Goal: Information Seeking & Learning: Understand process/instructions

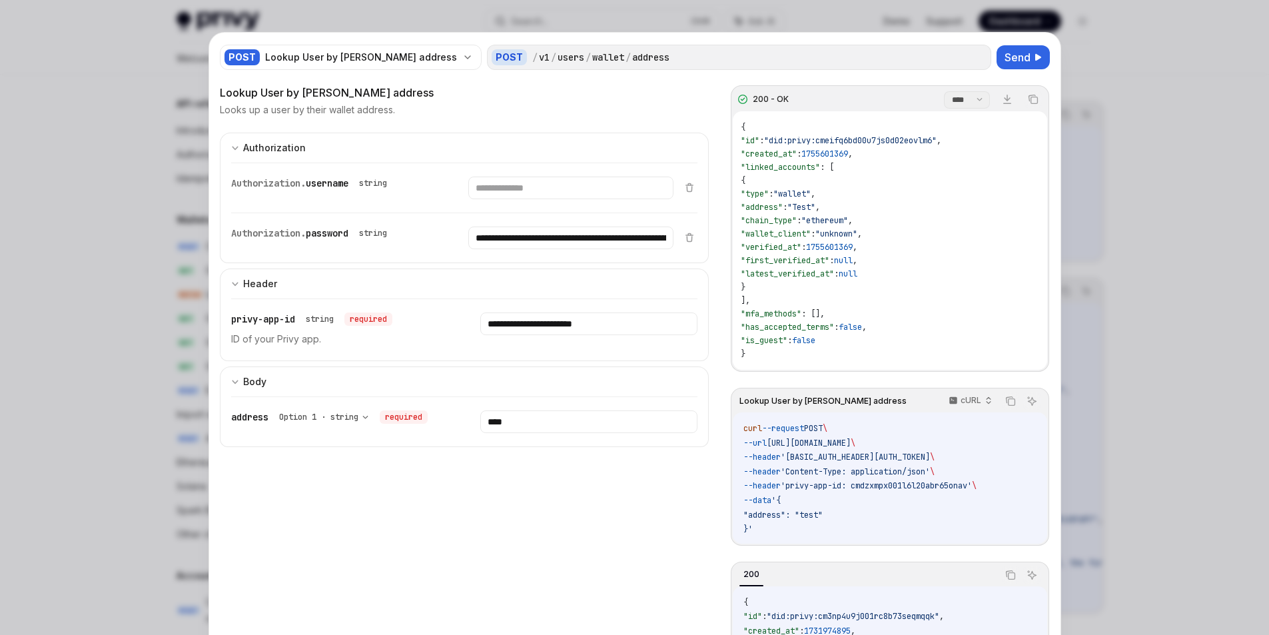
scroll to position [885, 0]
click at [1127, 92] on div at bounding box center [634, 317] width 1269 height 635
type textarea "*"
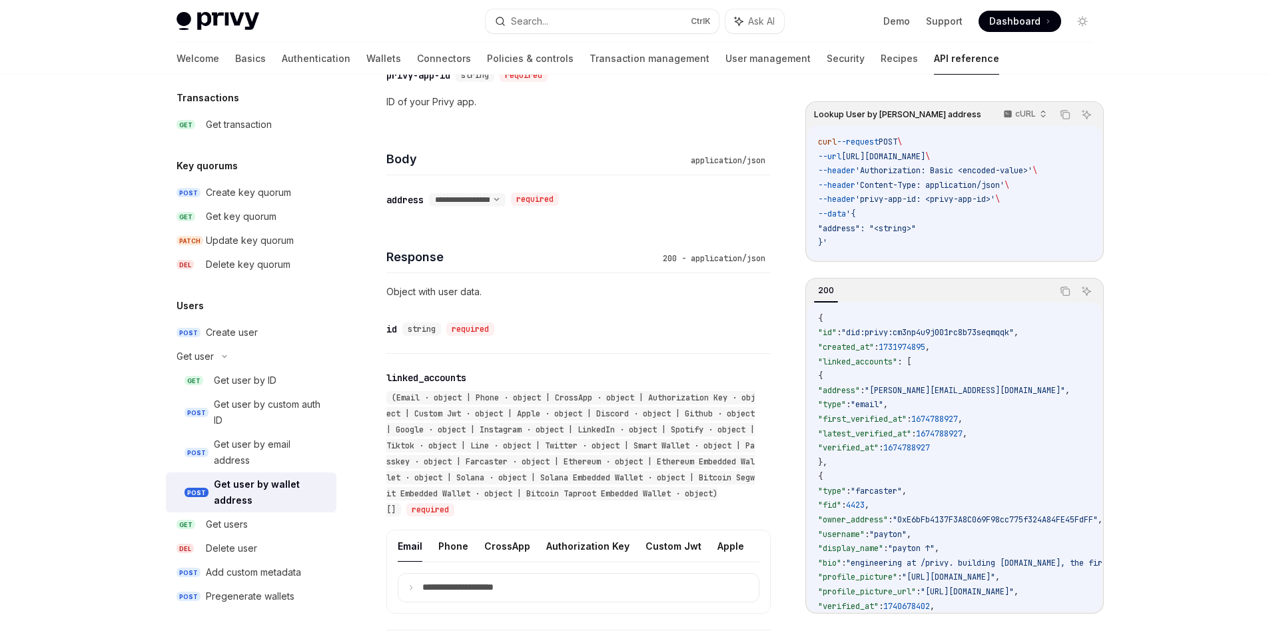
scroll to position [799, 0]
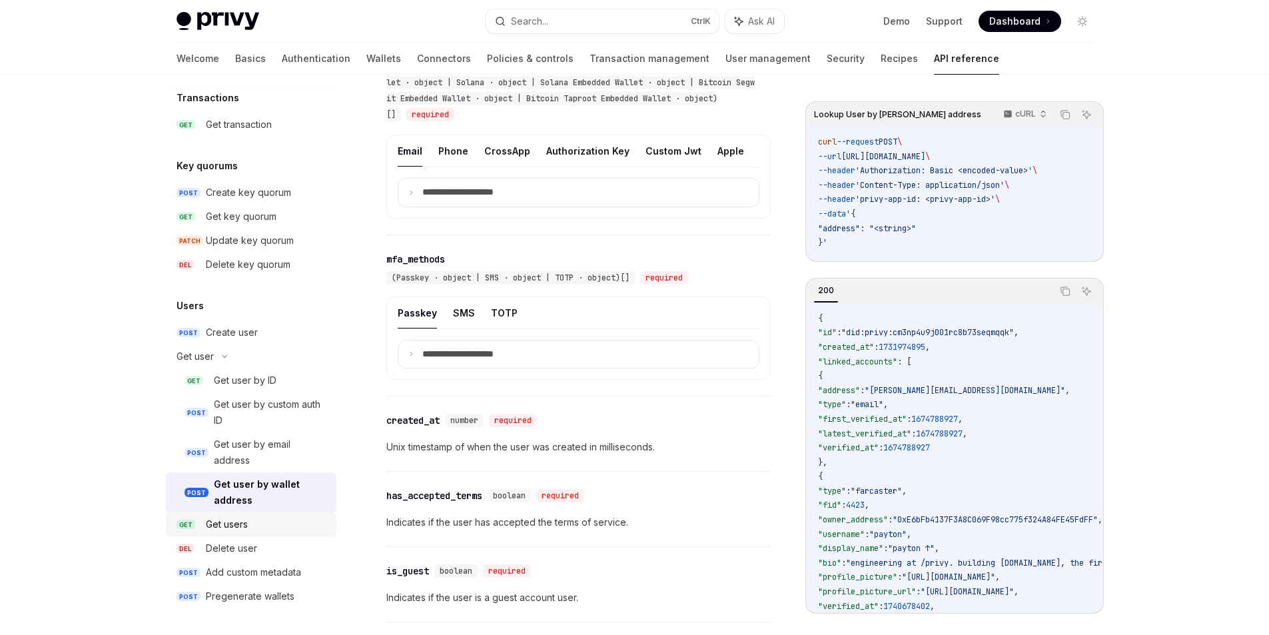
click at [223, 536] on link "GET Get users" at bounding box center [251, 524] width 171 height 24
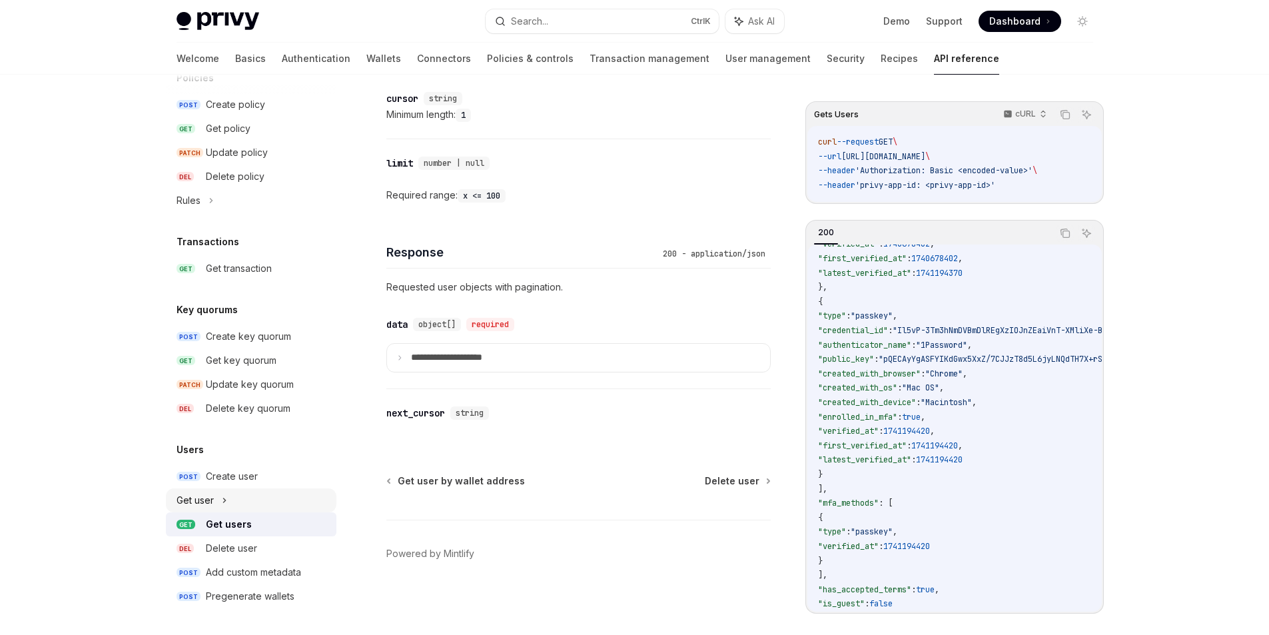
scroll to position [675, 0]
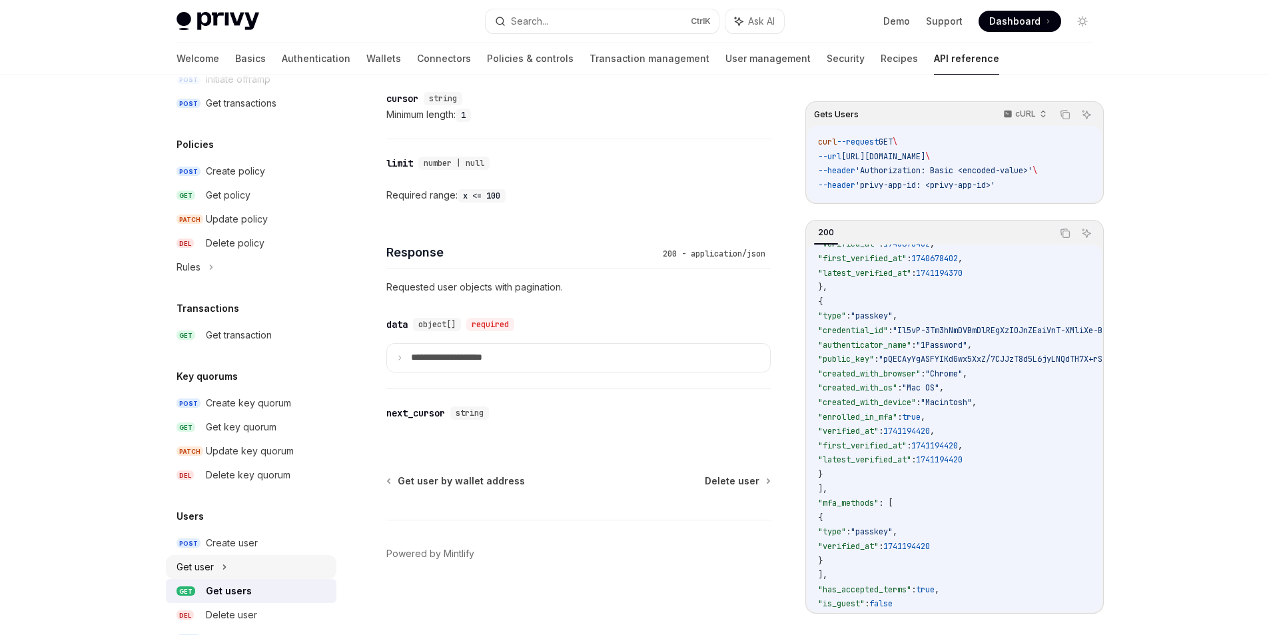
click at [223, 570] on icon at bounding box center [224, 567] width 5 height 16
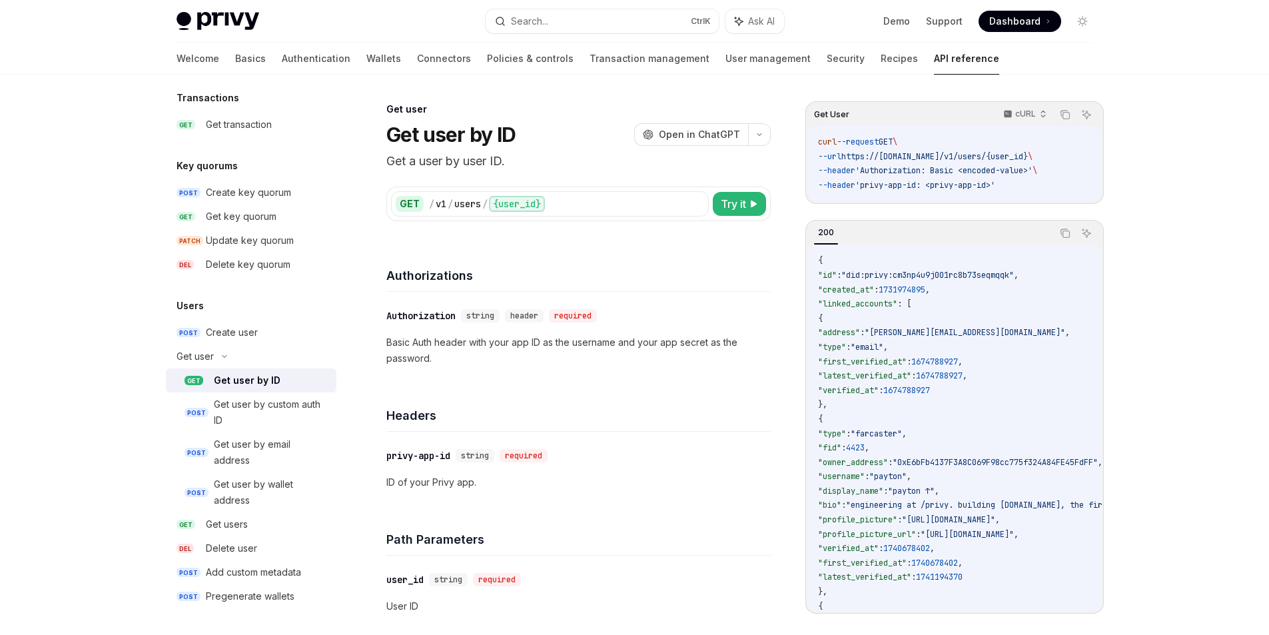
click at [997, 194] on div "curl --request GET \ --url https://[DOMAIN_NAME]/v1/users/{user_id} \ --header …" at bounding box center [954, 164] width 294 height 76
drag, startPoint x: 528, startPoint y: 341, endPoint x: 538, endPoint y: 342, distance: 10.0
click at [538, 342] on p "Basic Auth header with your app ID as the username and your app secret as the p…" at bounding box center [578, 350] width 384 height 32
click at [539, 342] on p "Basic Auth header with your app ID as the username and your app secret as the p…" at bounding box center [578, 350] width 384 height 32
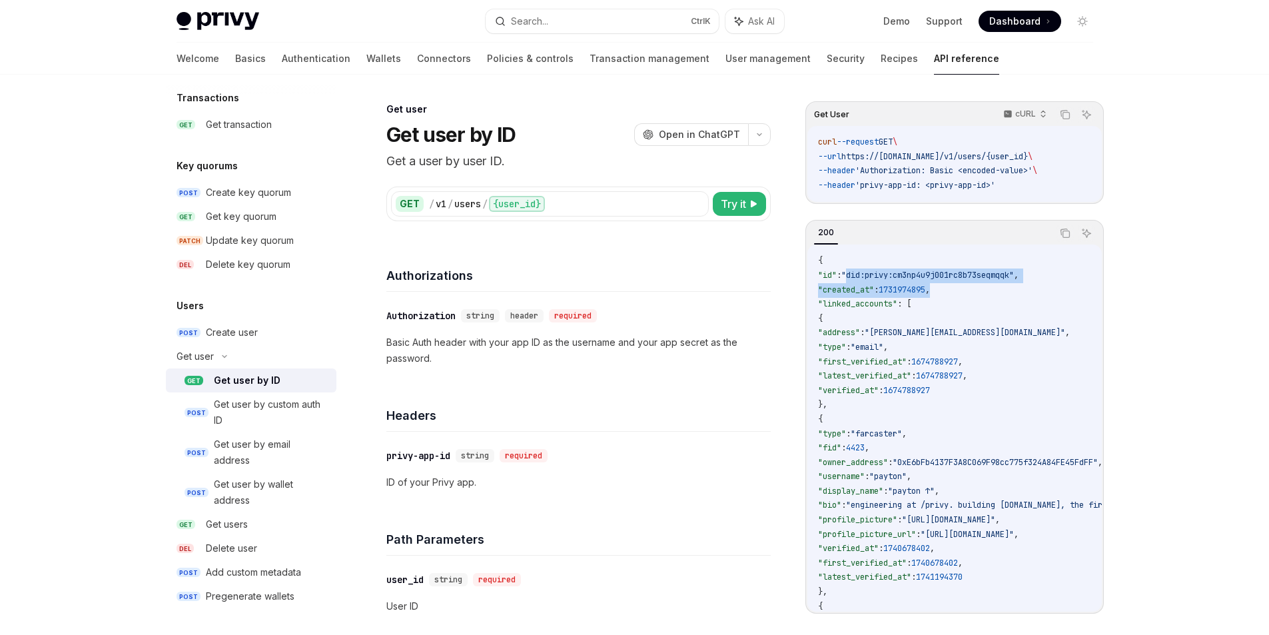
drag, startPoint x: 861, startPoint y: 280, endPoint x: 962, endPoint y: 284, distance: 101.4
click at [962, 284] on code "{ "id" : "did:privy:cm3np4u9j001rc8b73seqmqqk" , "created_at" : 1731974895 , "l…" at bounding box center [1147, 592] width 659 height 676
click at [943, 316] on code "{ "id" : "did:privy:cm3np4u9j001rc8b73seqmqqk" , "created_at" : 1731974895 , "l…" at bounding box center [1147, 592] width 659 height 676
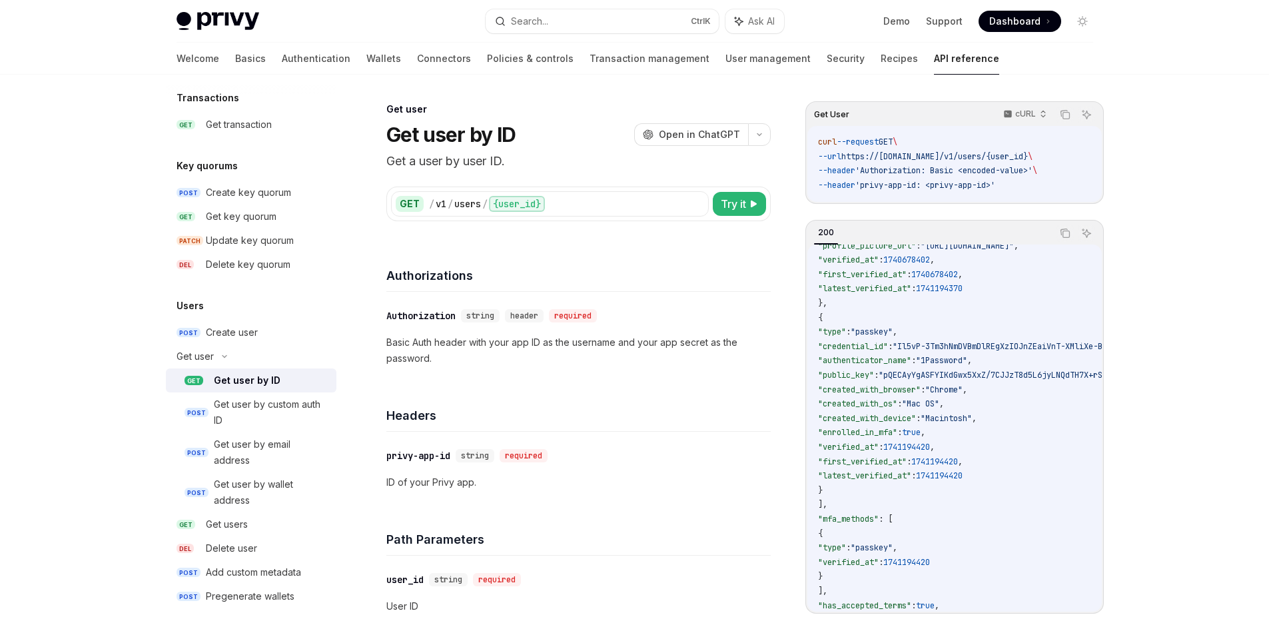
scroll to position [324, 0]
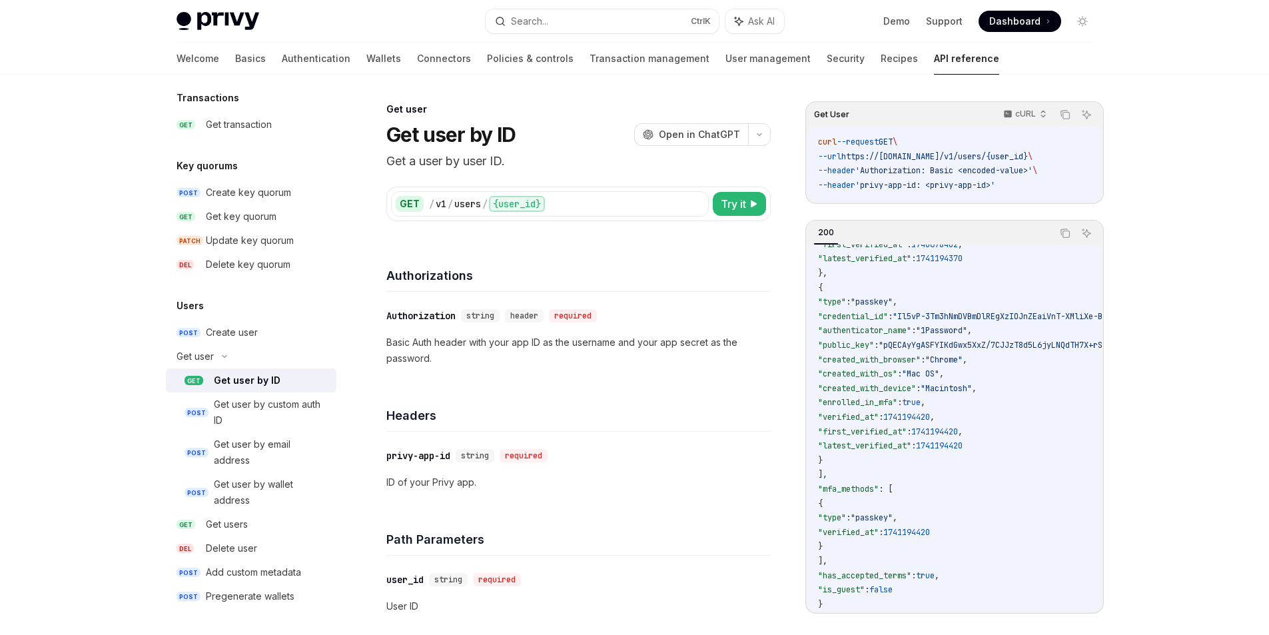
click at [620, 272] on h4 "Authorizations" at bounding box center [578, 275] width 384 height 18
click at [225, 338] on div "Create user" at bounding box center [232, 332] width 52 height 16
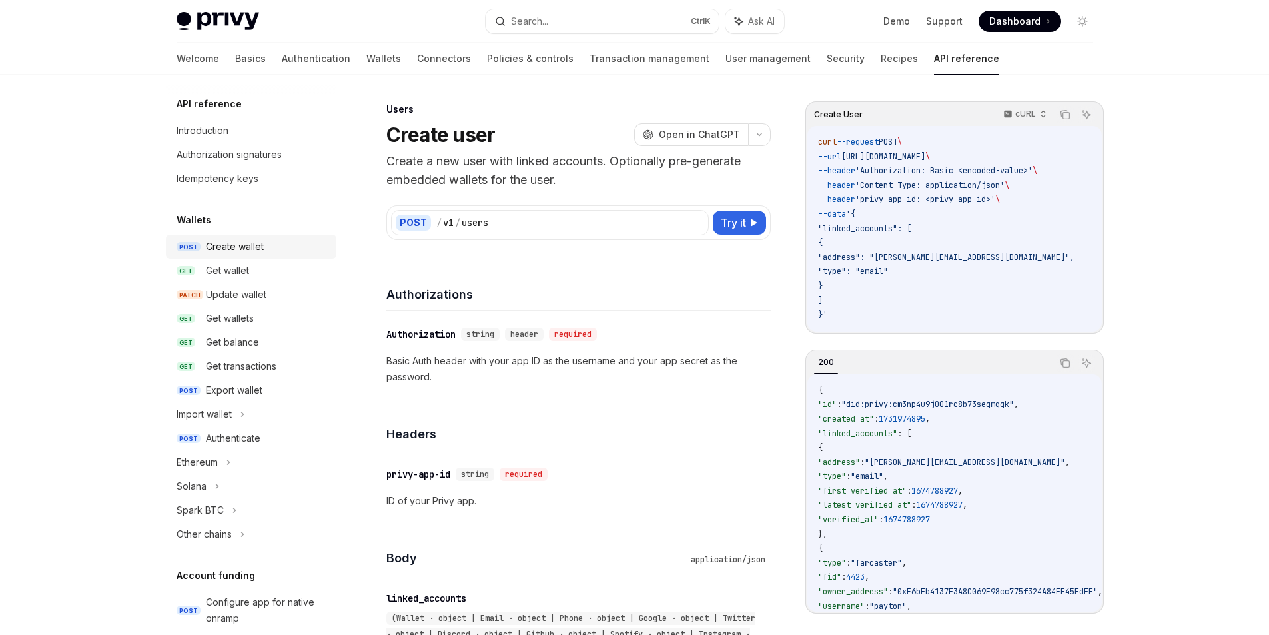
click at [247, 253] on div "Create wallet" at bounding box center [235, 247] width 58 height 16
type textarea "*"
